Goal: Communication & Community: Answer question/provide support

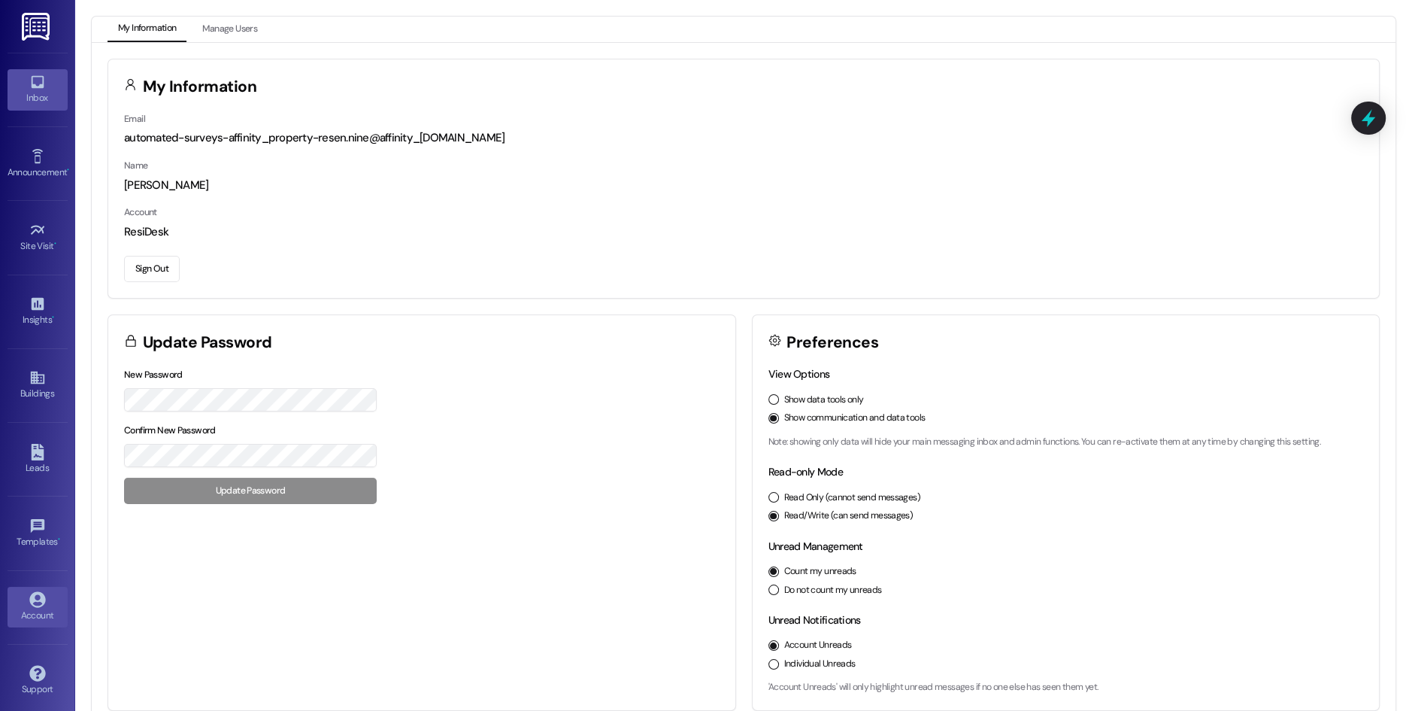
click at [25, 85] on link "Inbox" at bounding box center [38, 89] width 60 height 41
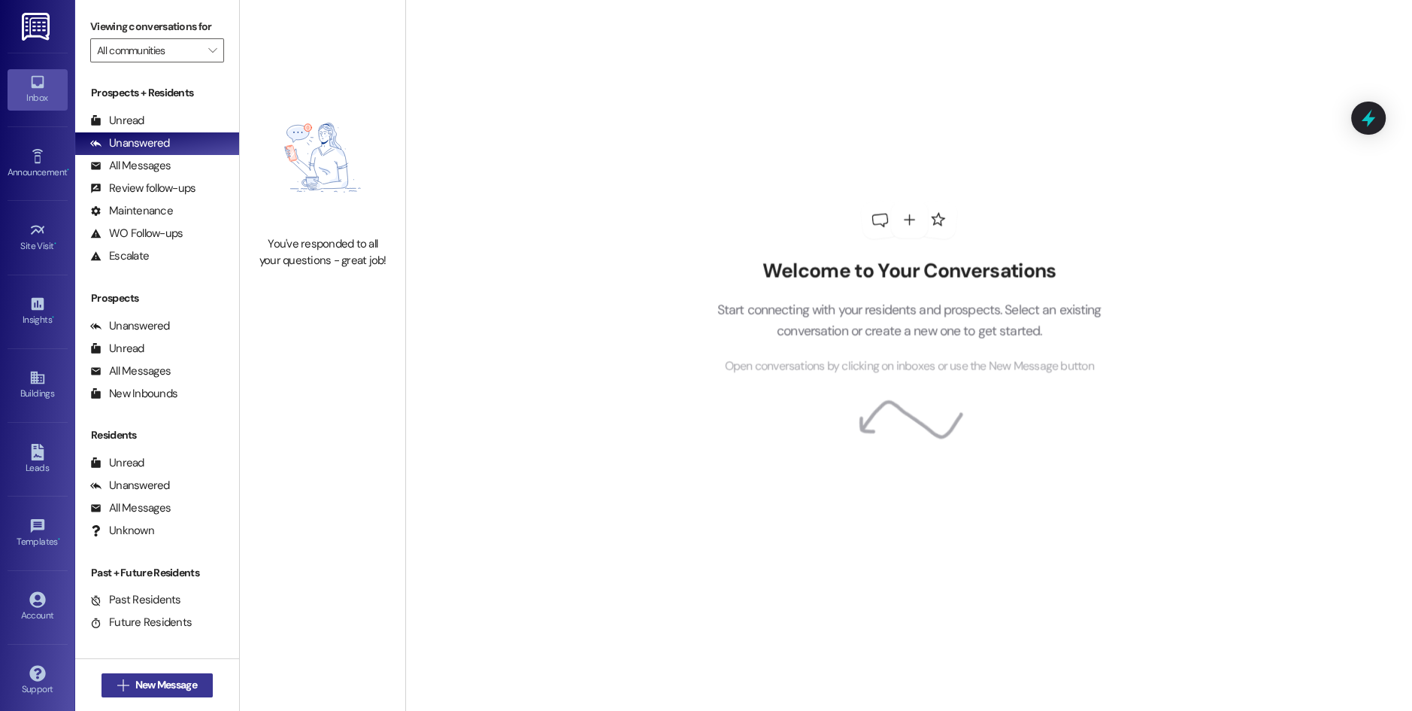
click at [180, 681] on span "New Message" at bounding box center [166, 685] width 62 height 16
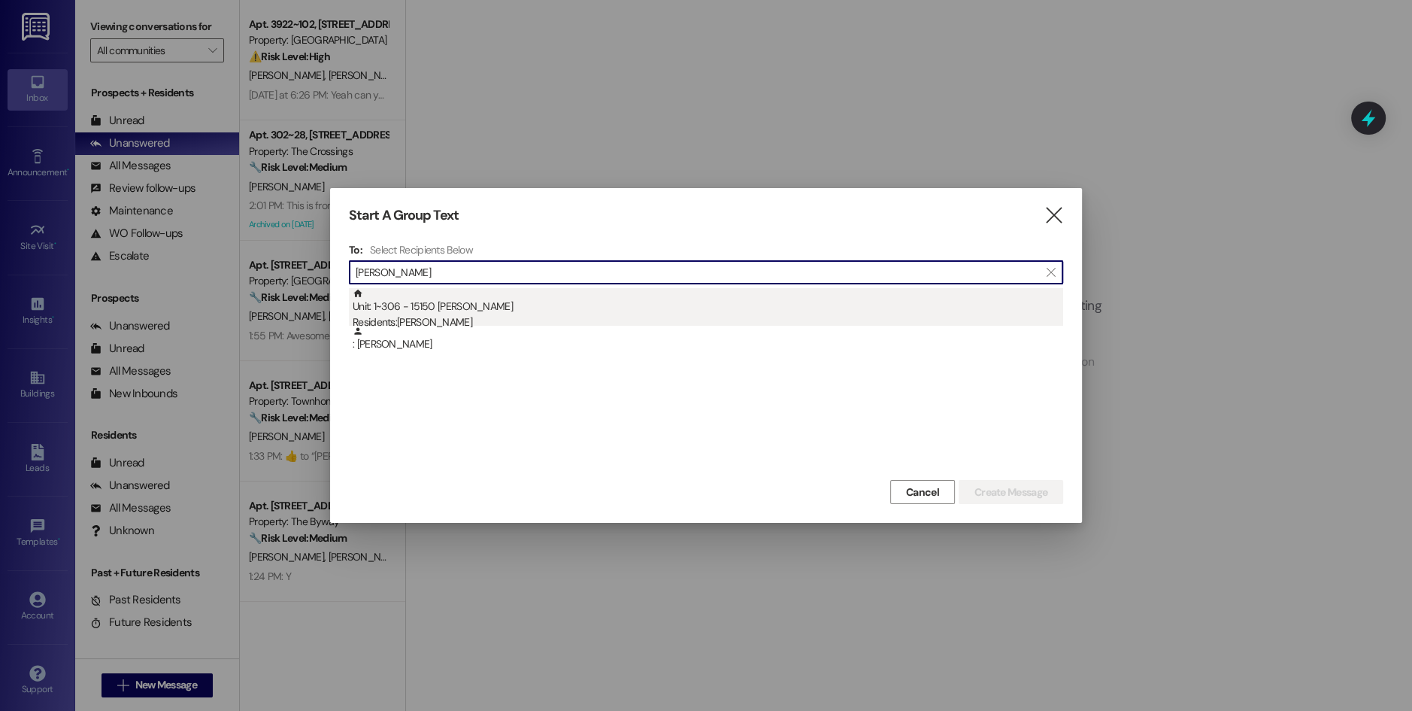
type input "[PERSON_NAME]"
click at [452, 312] on div "Unit: 1~306 - 15150 [PERSON_NAME] Residents: [PERSON_NAME]" at bounding box center [708, 309] width 711 height 43
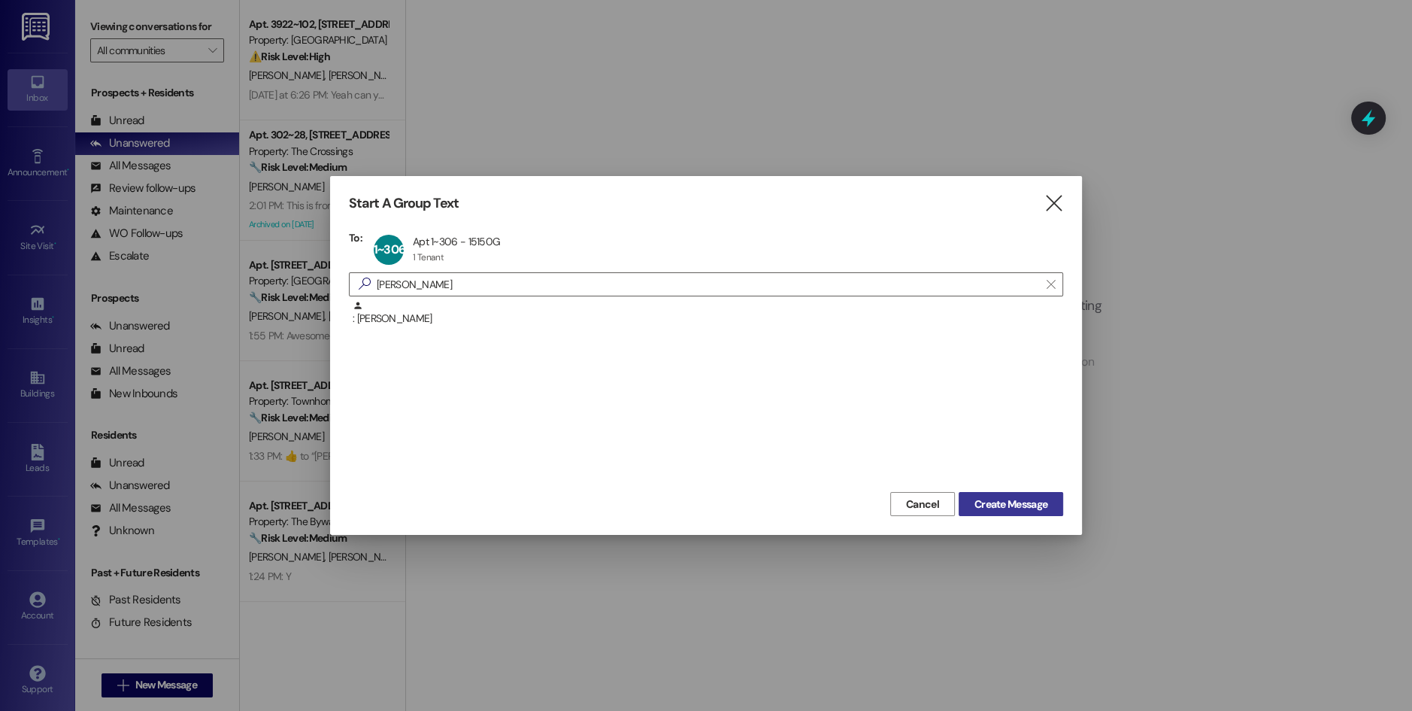
click at [984, 501] on span "Create Message" at bounding box center [1011, 504] width 73 height 16
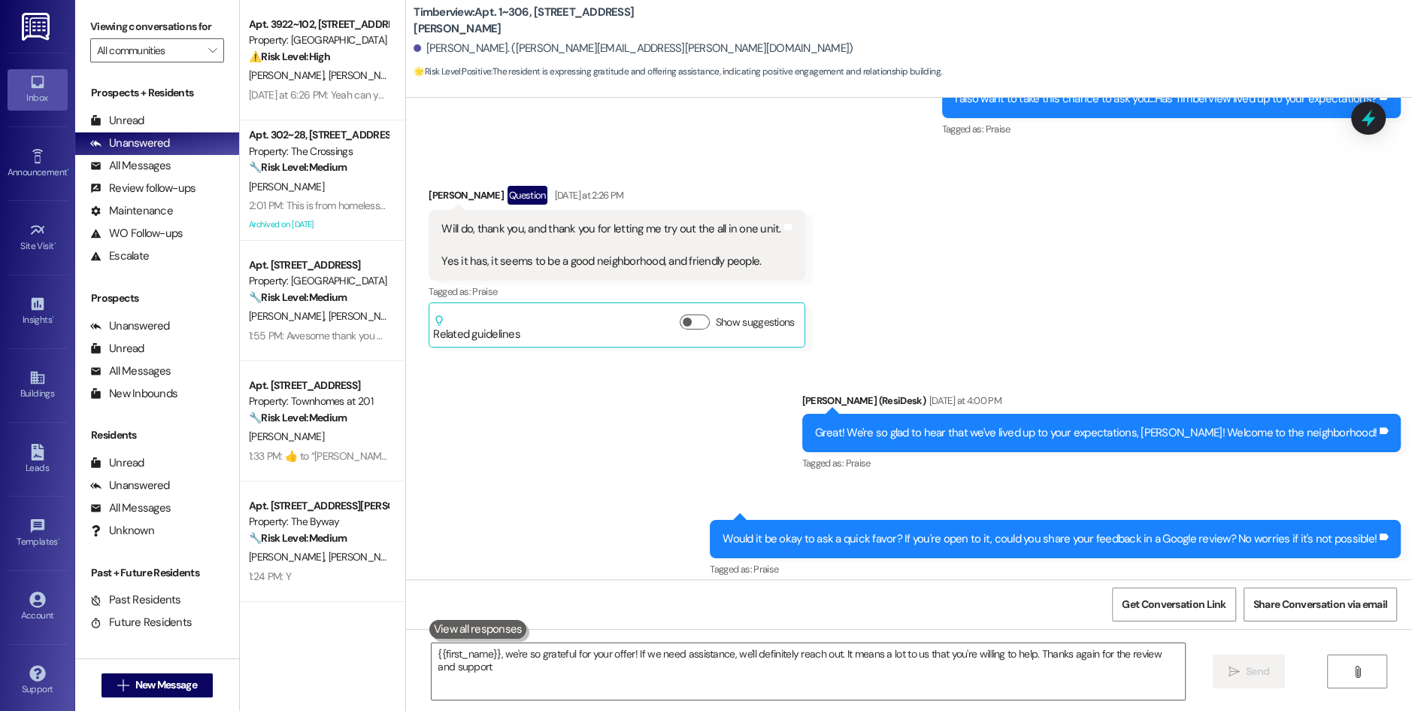
type textarea "{{first_name}}, we're so grateful for your offer! If we need assistance, we'll …"
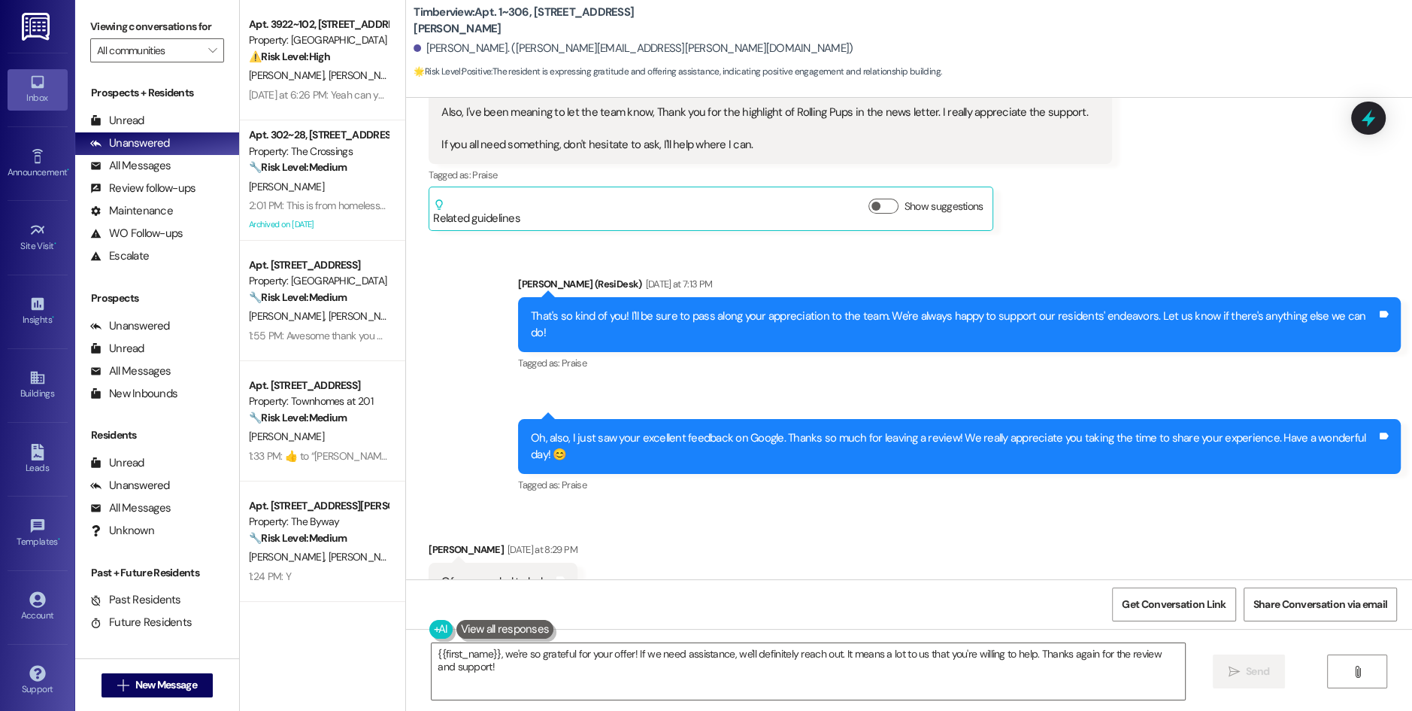
scroll to position [2037, 0]
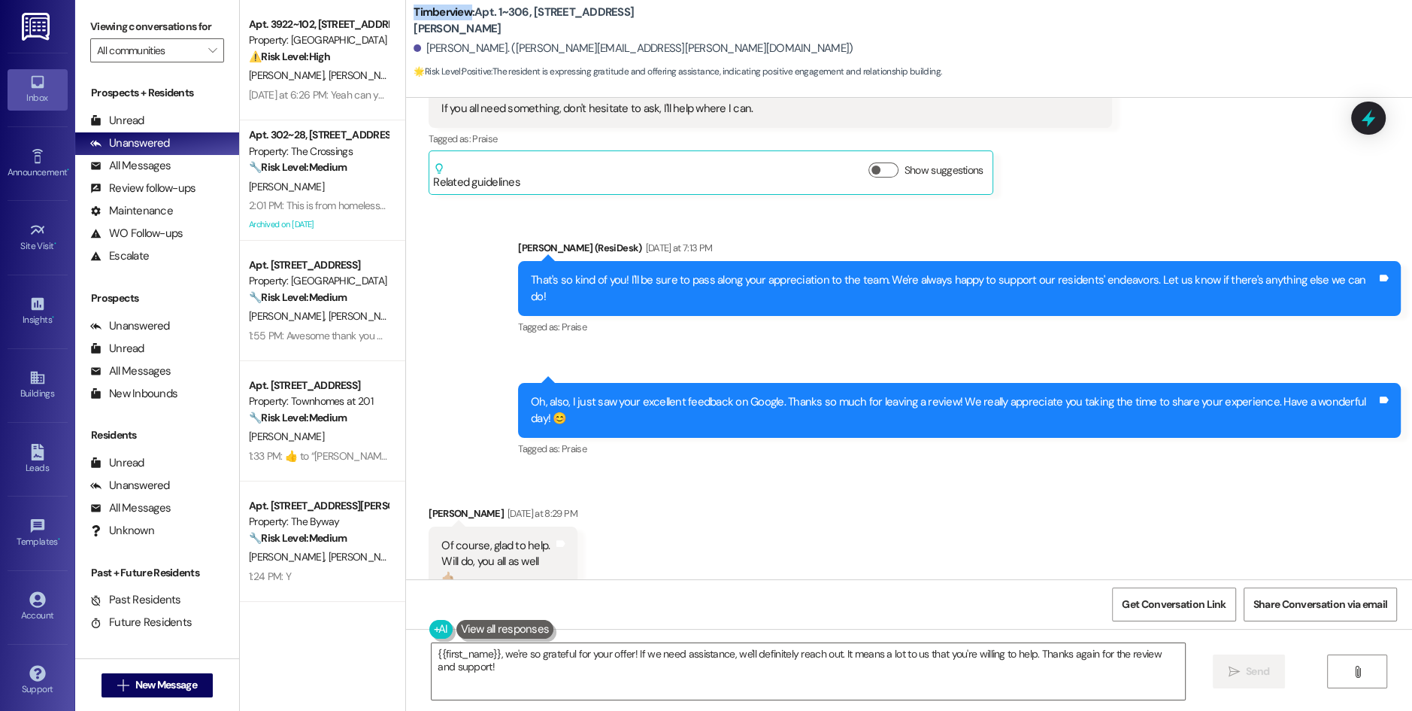
drag, startPoint x: 399, startPoint y: 17, endPoint x: 457, endPoint y: 21, distance: 58.8
click at [457, 21] on div "Timberview: Apt. 1~306, 15150 [PERSON_NAME] [PERSON_NAME]. ([PERSON_NAME][EMAIL…" at bounding box center [909, 42] width 1006 height 76
copy b "Timberview"
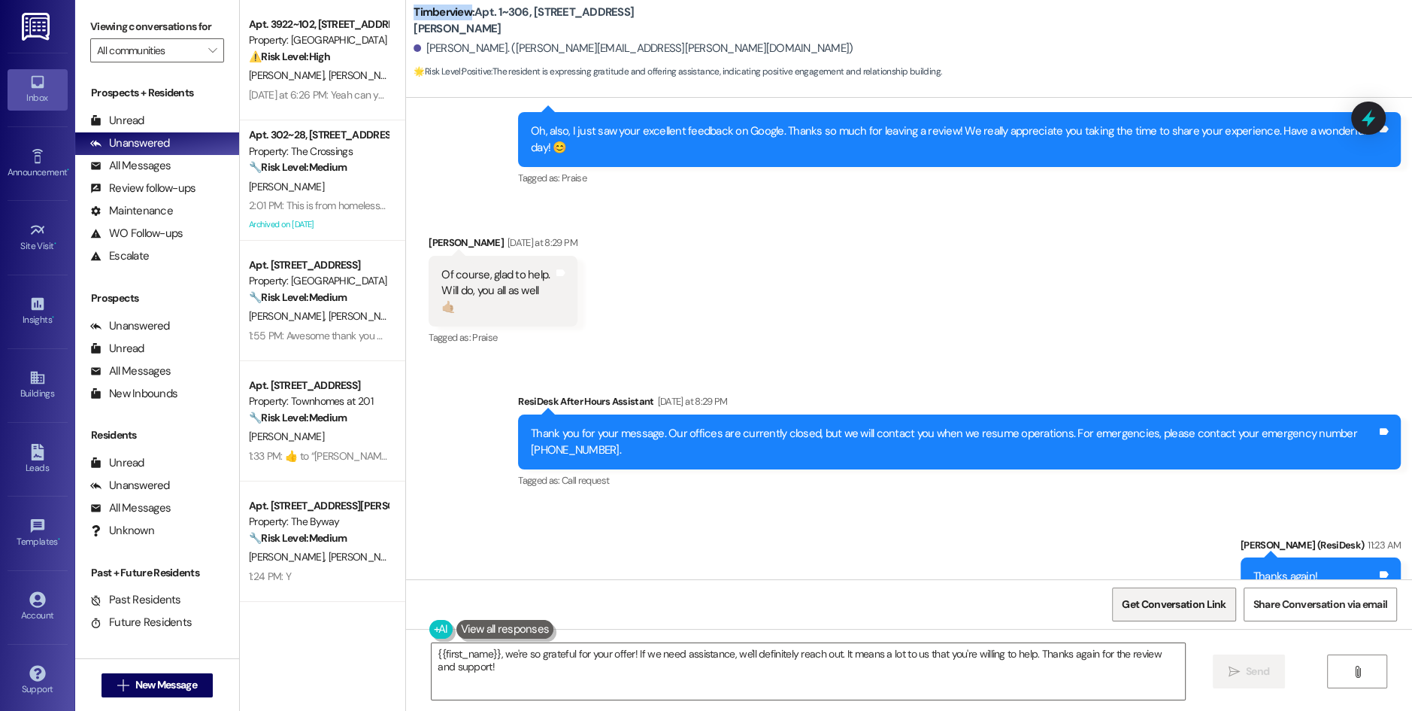
click at [1167, 599] on span "Get Conversation Link" at bounding box center [1174, 604] width 104 height 16
